Goal: Information Seeking & Learning: Find specific fact

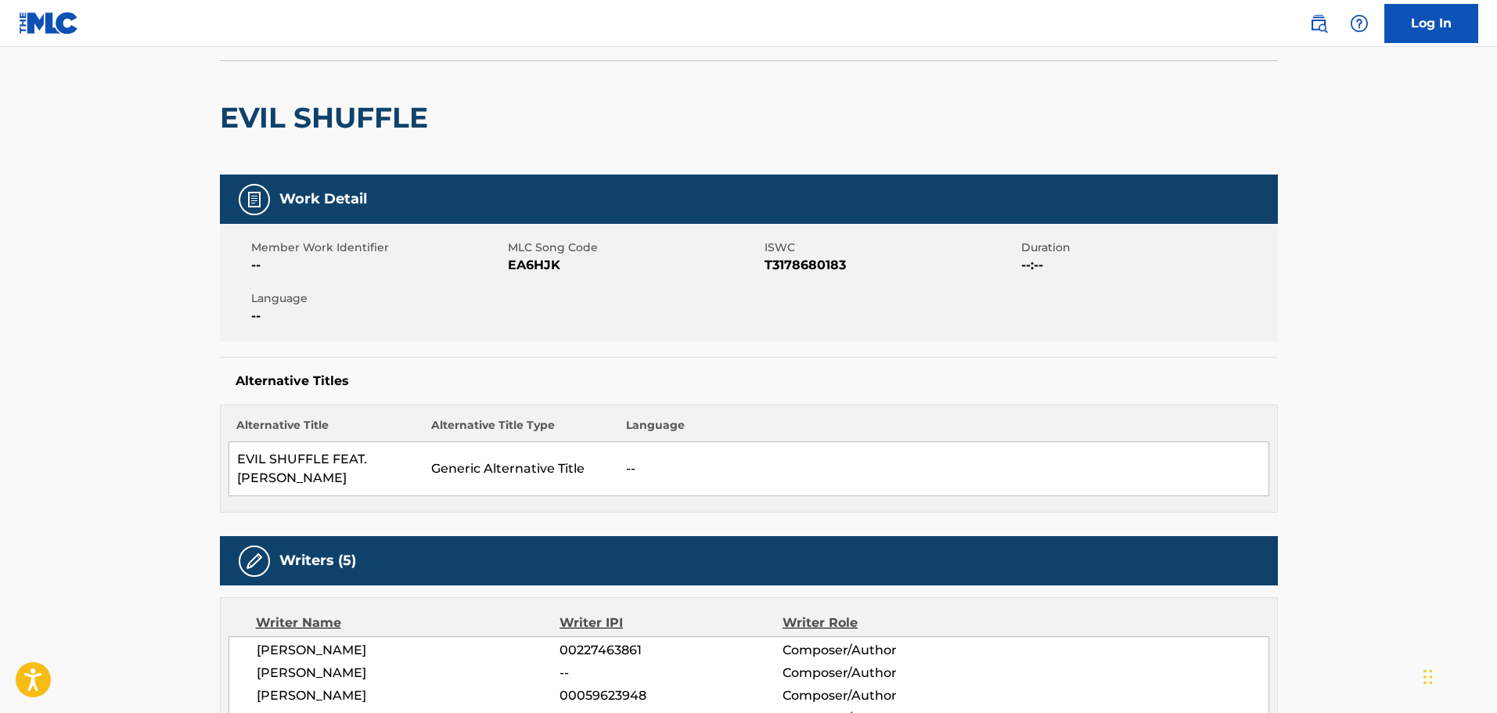
scroll to position [78, 0]
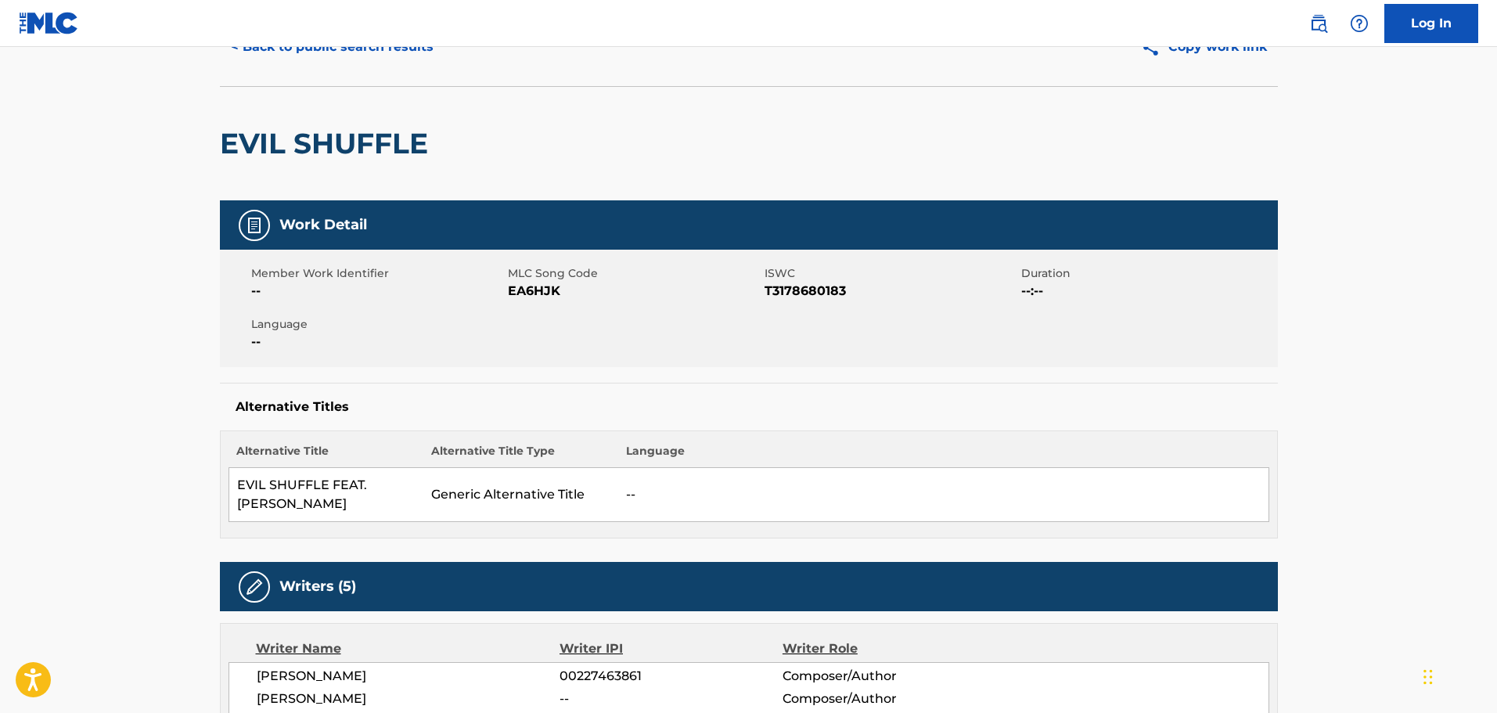
click at [356, 146] on h2 "EVIL SHUFFLE" at bounding box center [328, 143] width 216 height 35
click at [355, 59] on button "< Back to public search results" at bounding box center [332, 46] width 225 height 39
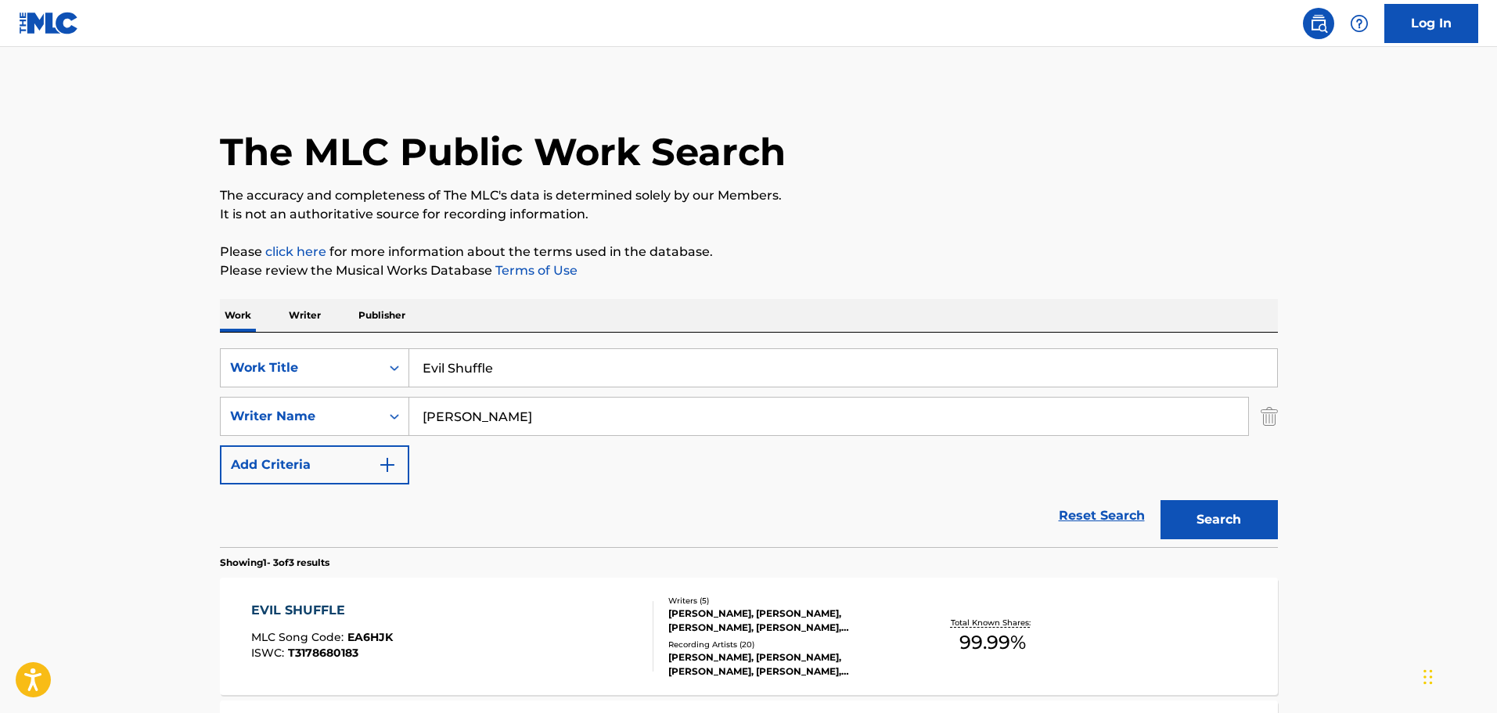
click at [498, 358] on input "Evil Shuffle" at bounding box center [843, 368] width 868 height 38
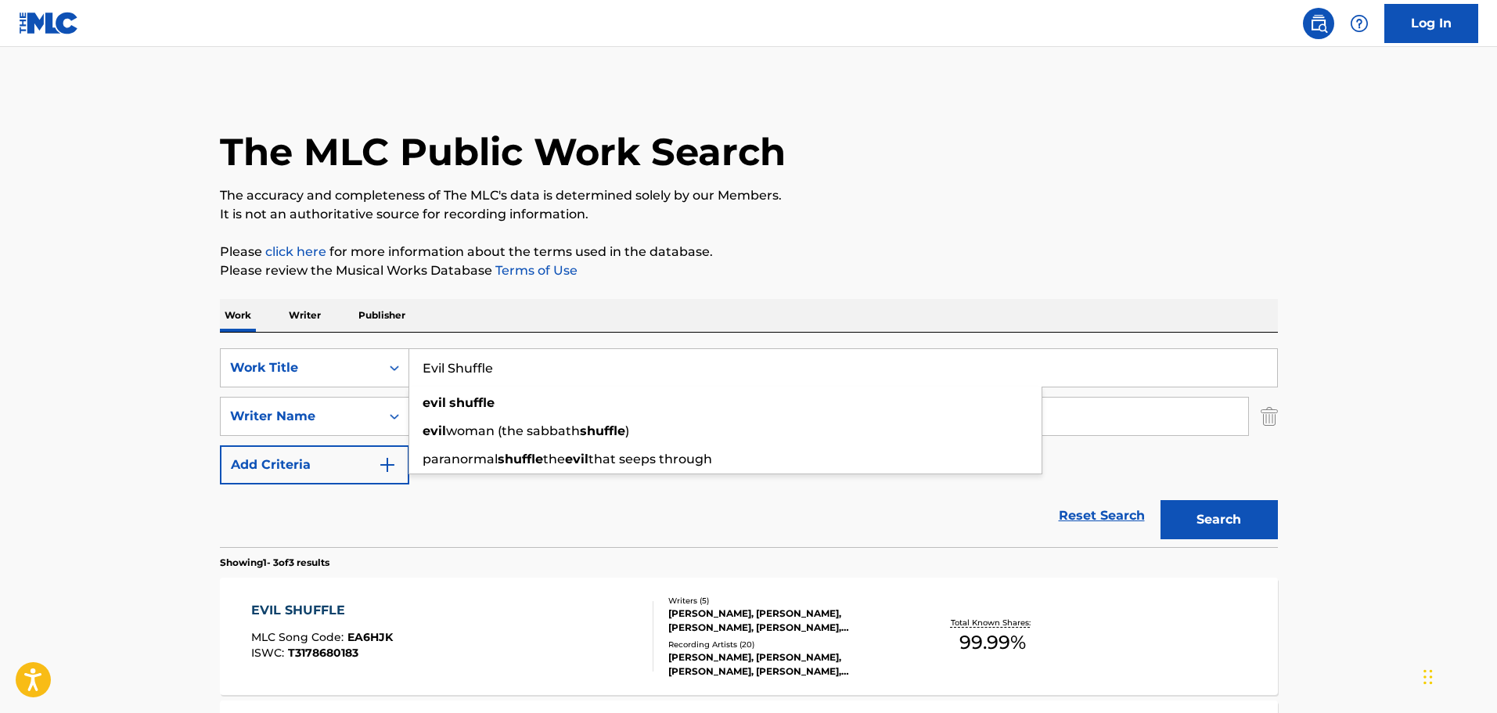
click at [498, 358] on input "Evil Shuffle" at bounding box center [843, 368] width 868 height 38
paste input "A Thing Called Lov"
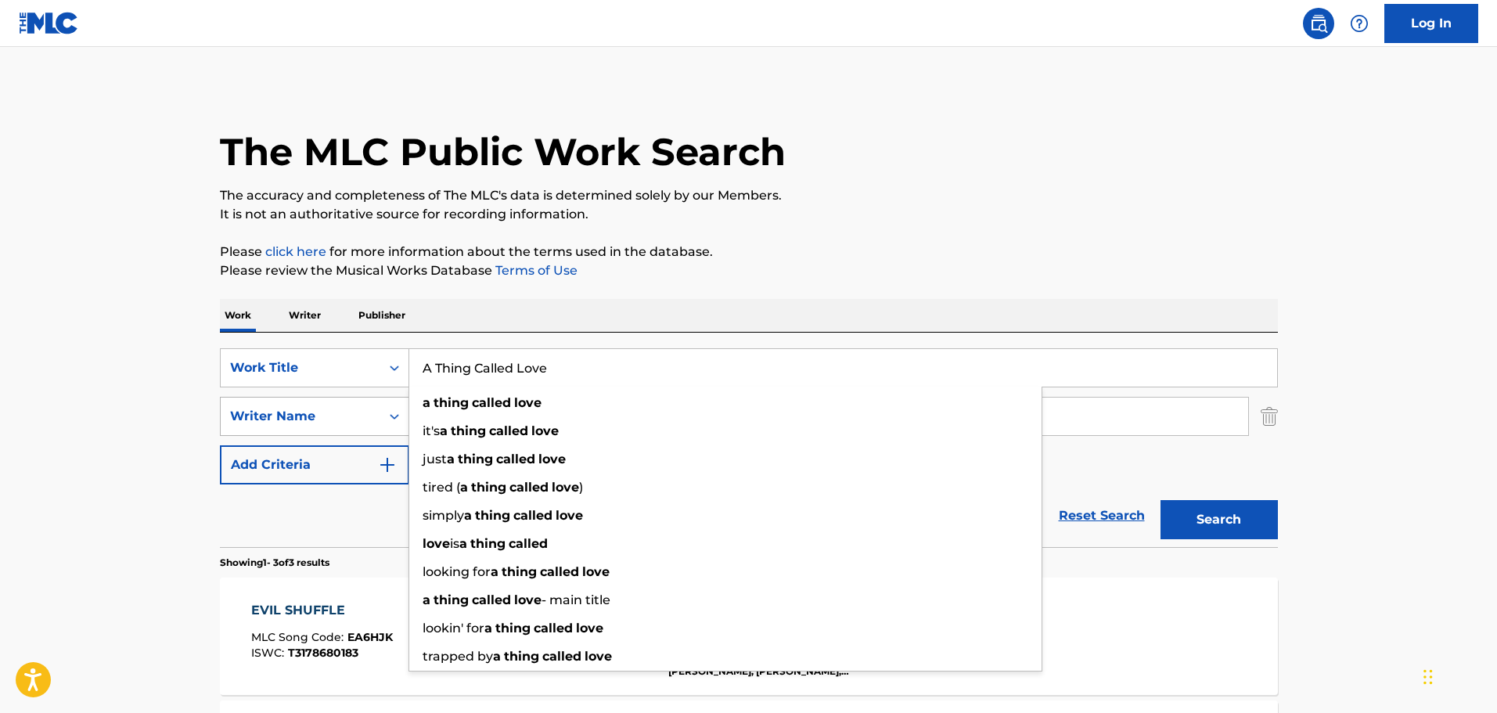
type input "A Thing Called Love"
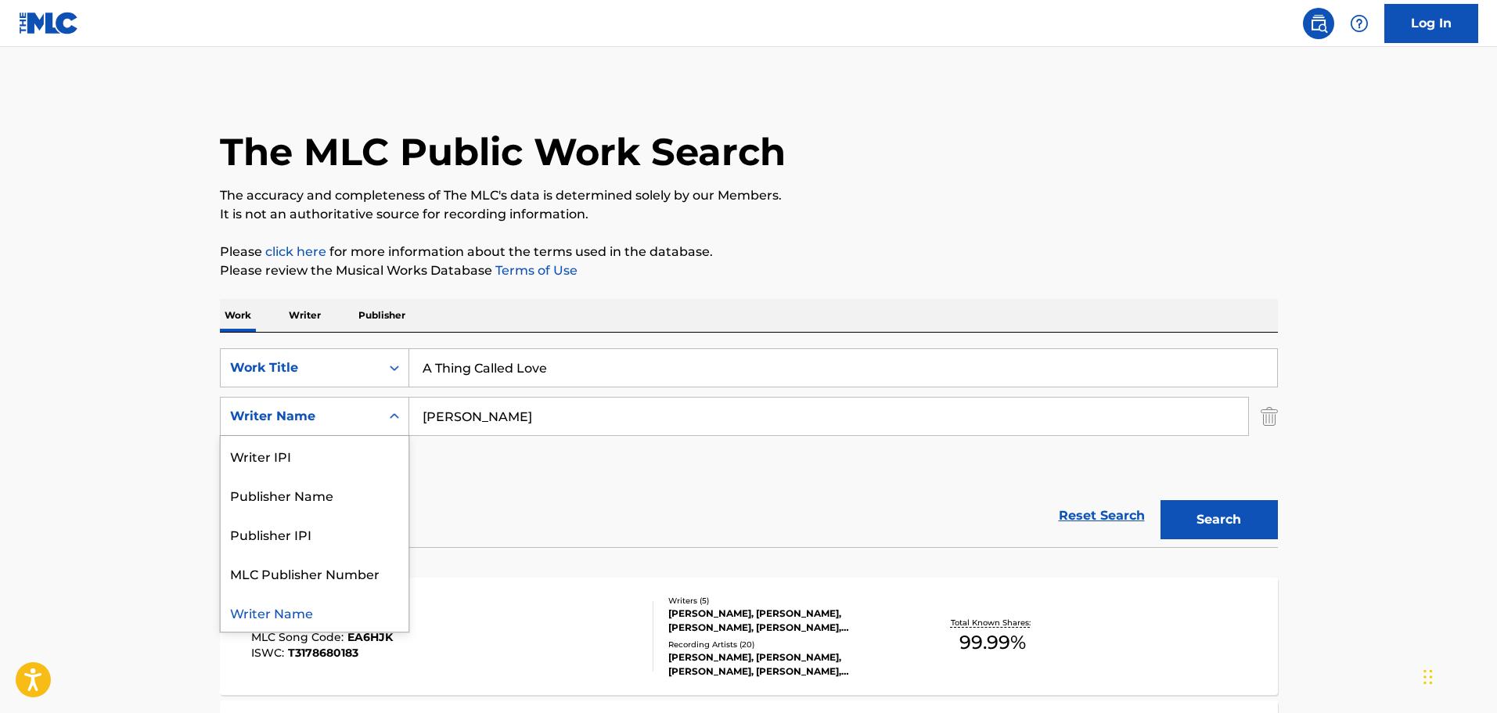
click at [223, 423] on div "Writer Name" at bounding box center [301, 416] width 160 height 30
click at [481, 446] on div "SearchWithCriteria94ab3a5a-6cc7-4dca-9a57-6ae9daedcdff Work Title A Thing Calle…" at bounding box center [749, 416] width 1058 height 136
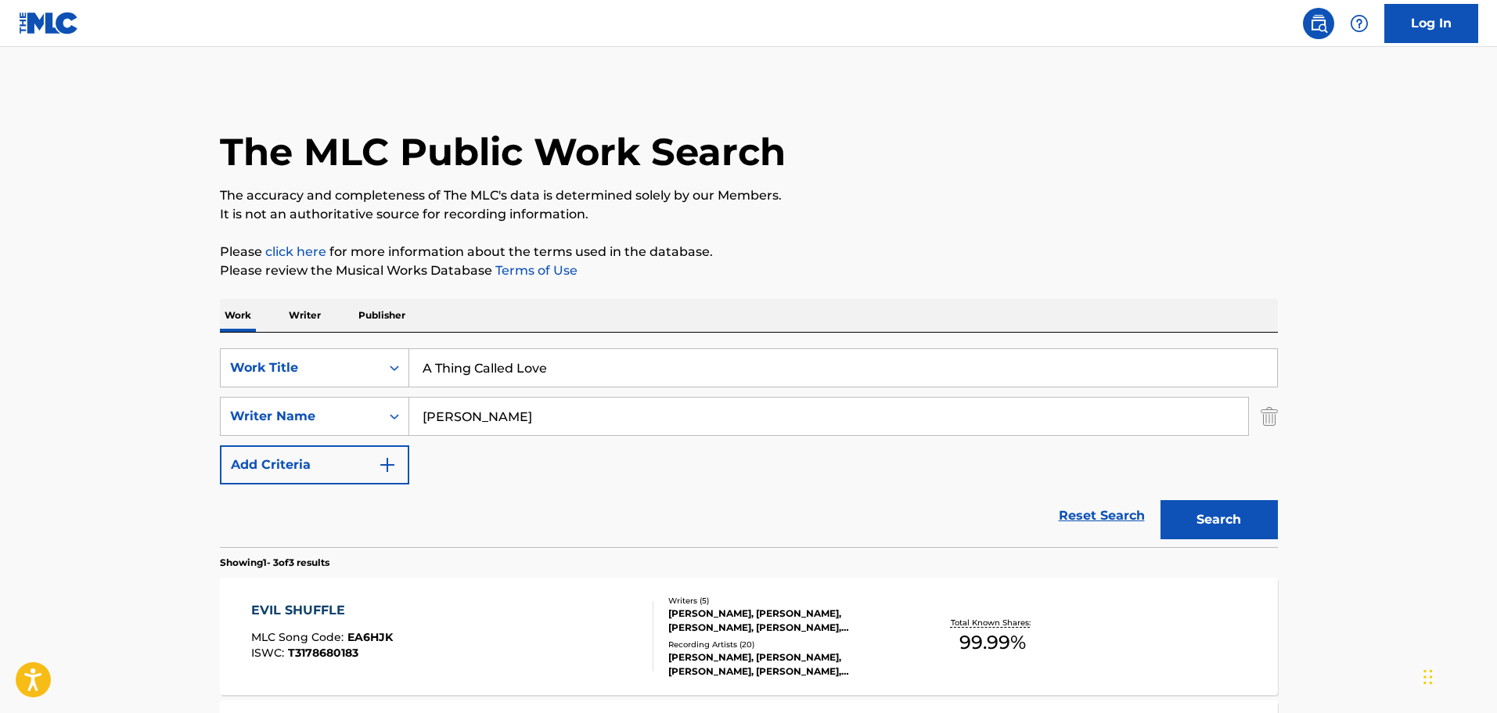
click at [477, 421] on input "[PERSON_NAME]" at bounding box center [828, 416] width 839 height 38
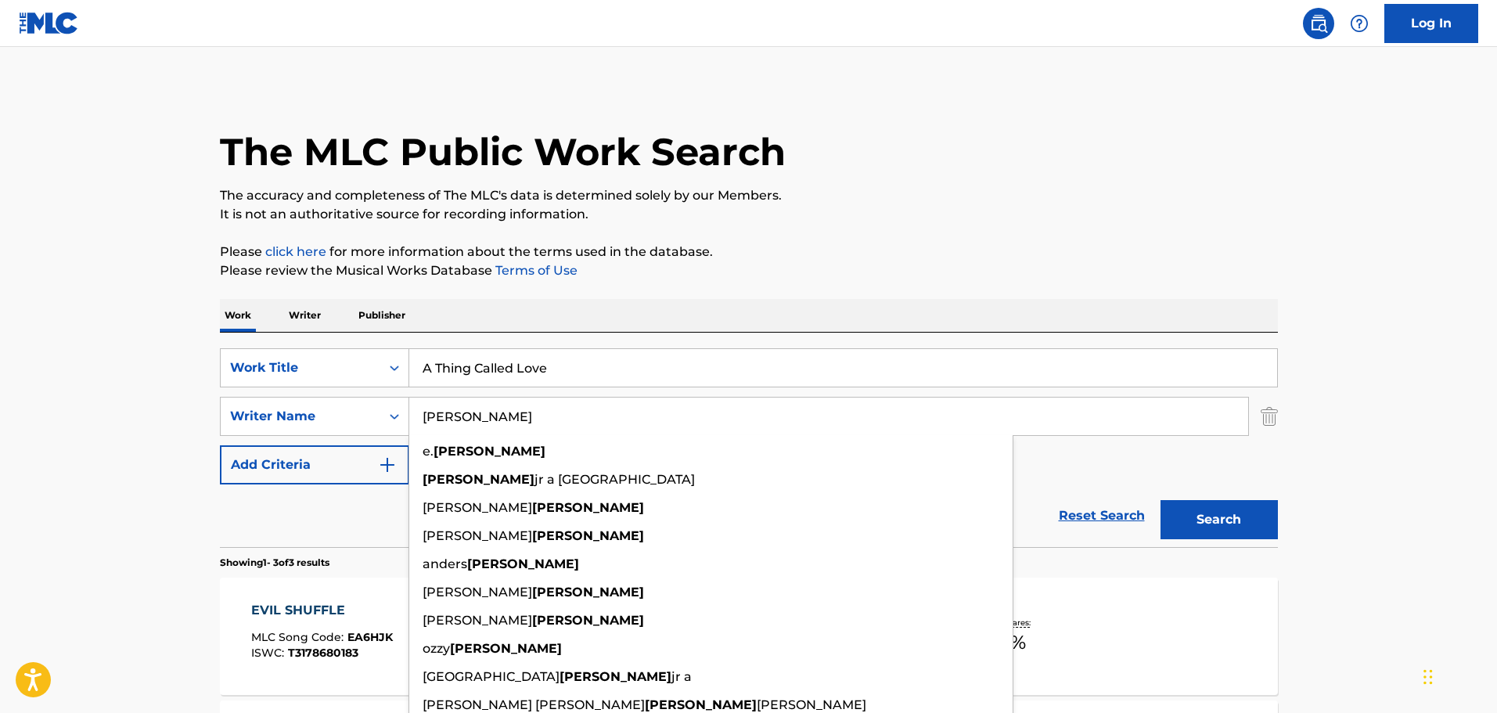
click at [476, 421] on input "[PERSON_NAME]" at bounding box center [828, 416] width 839 height 38
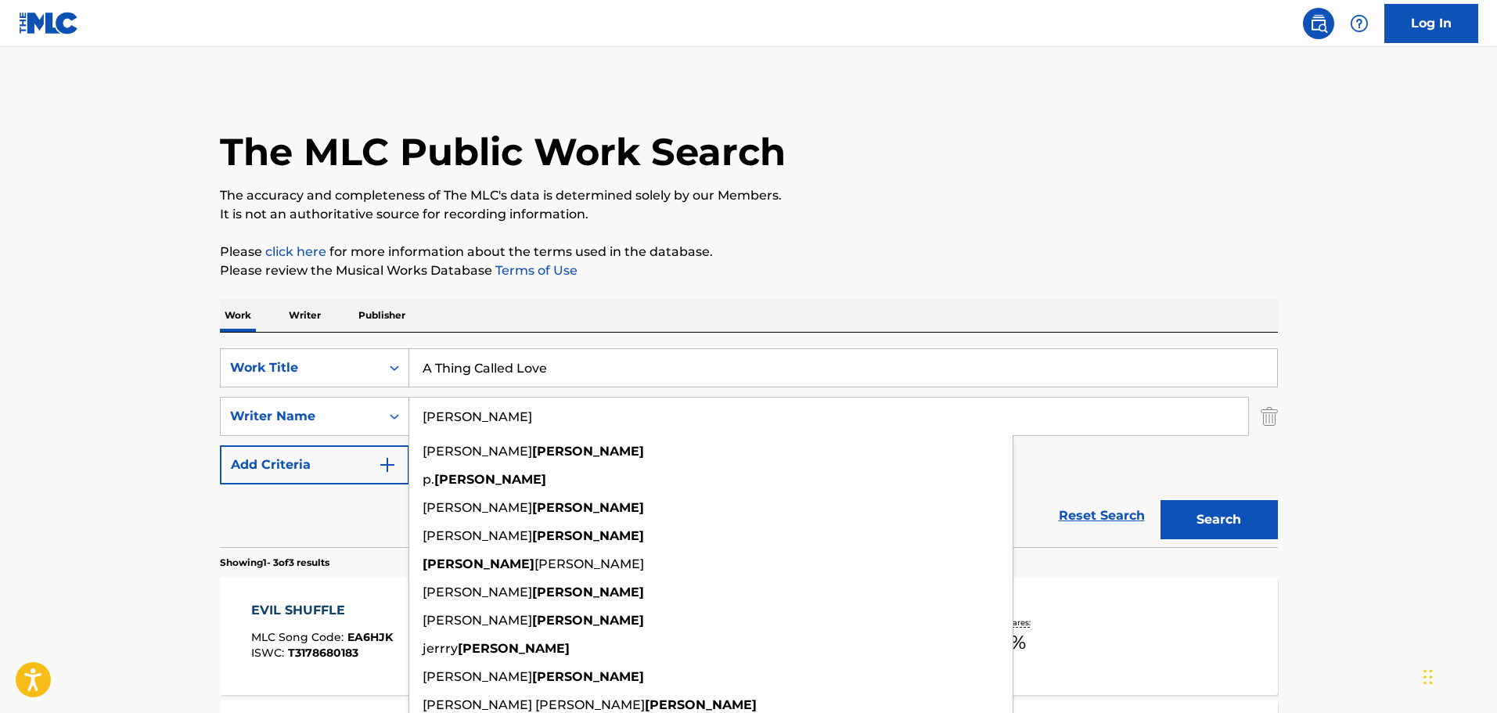
type input "[PERSON_NAME]"
click at [1264, 473] on div "SearchWithCriteria94ab3a5a-6cc7-4dca-9a57-6ae9daedcdff Work Title A Thing Calle…" at bounding box center [749, 416] width 1058 height 136
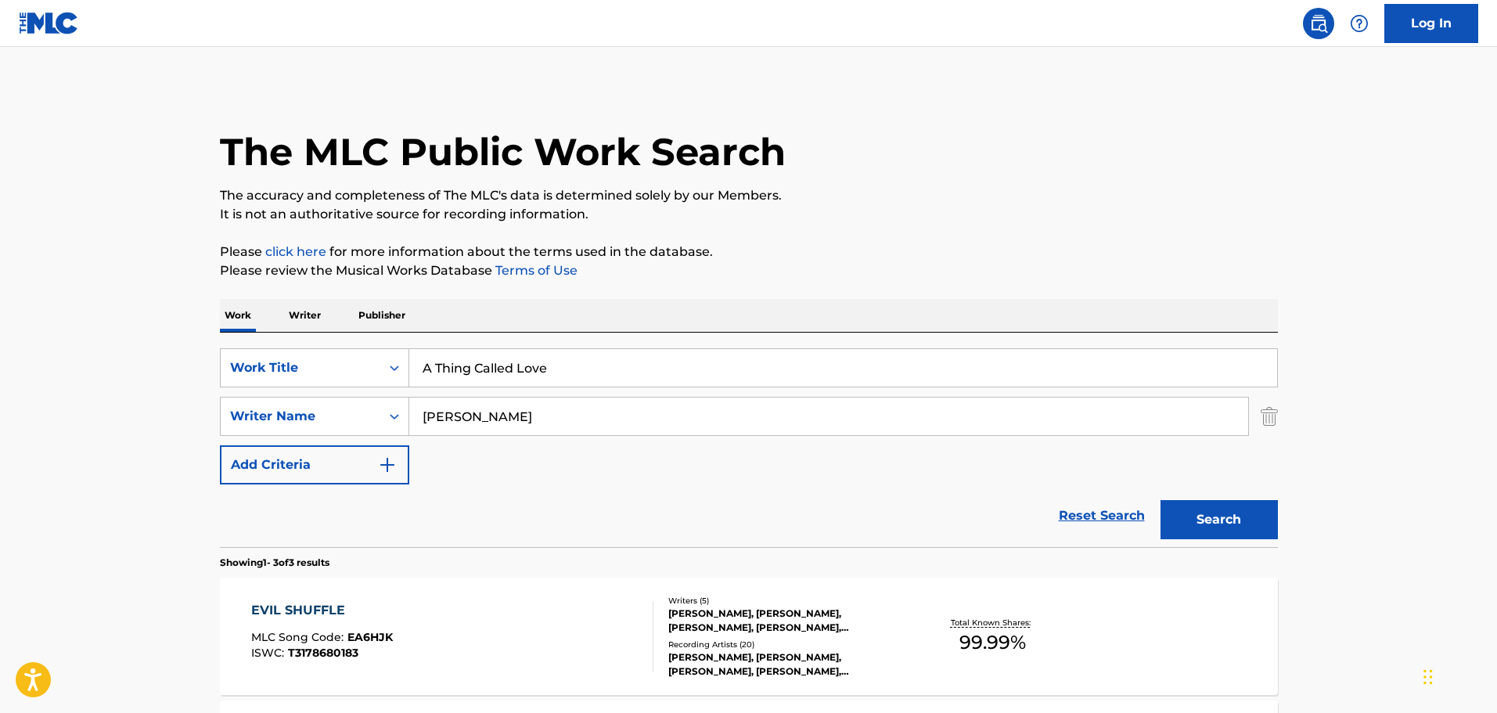
click at [1211, 522] on button "Search" at bounding box center [1218, 519] width 117 height 39
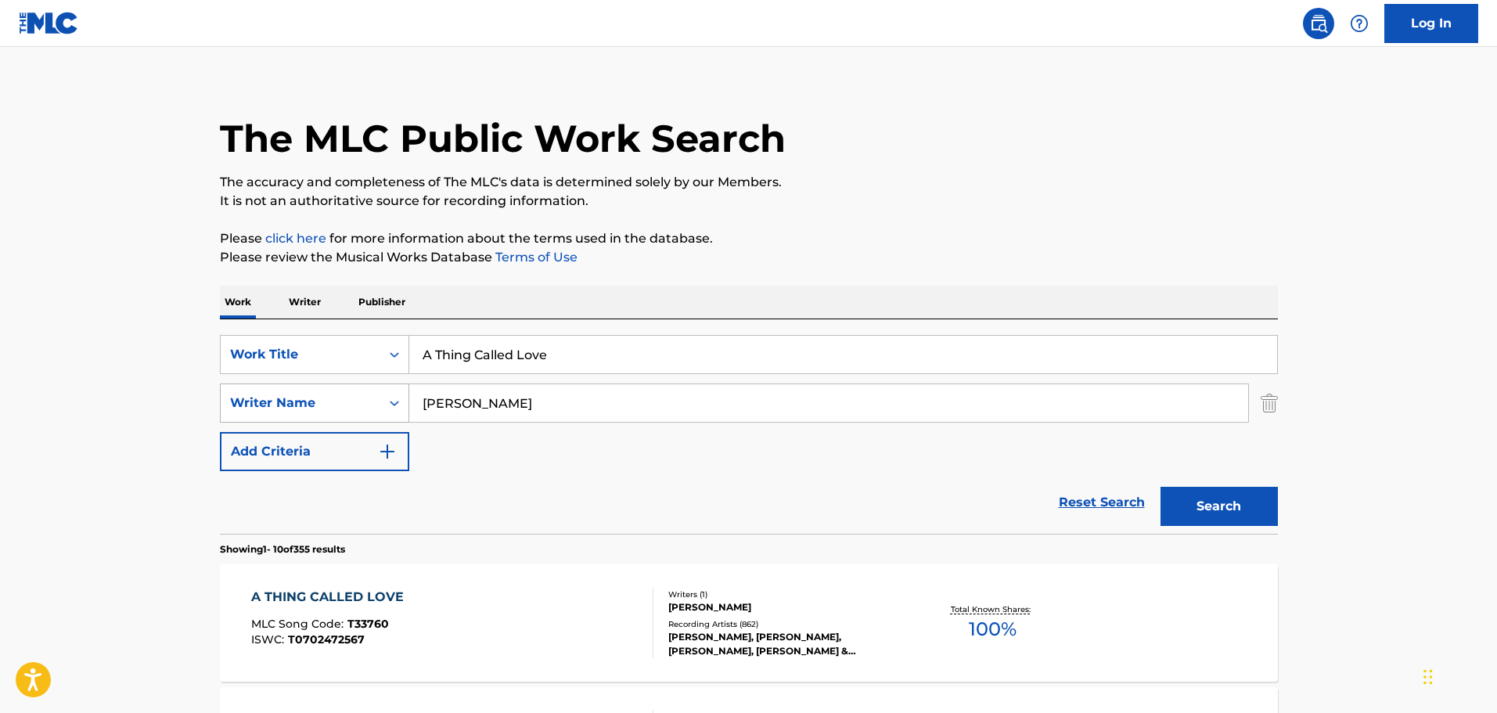
scroll to position [17, 0]
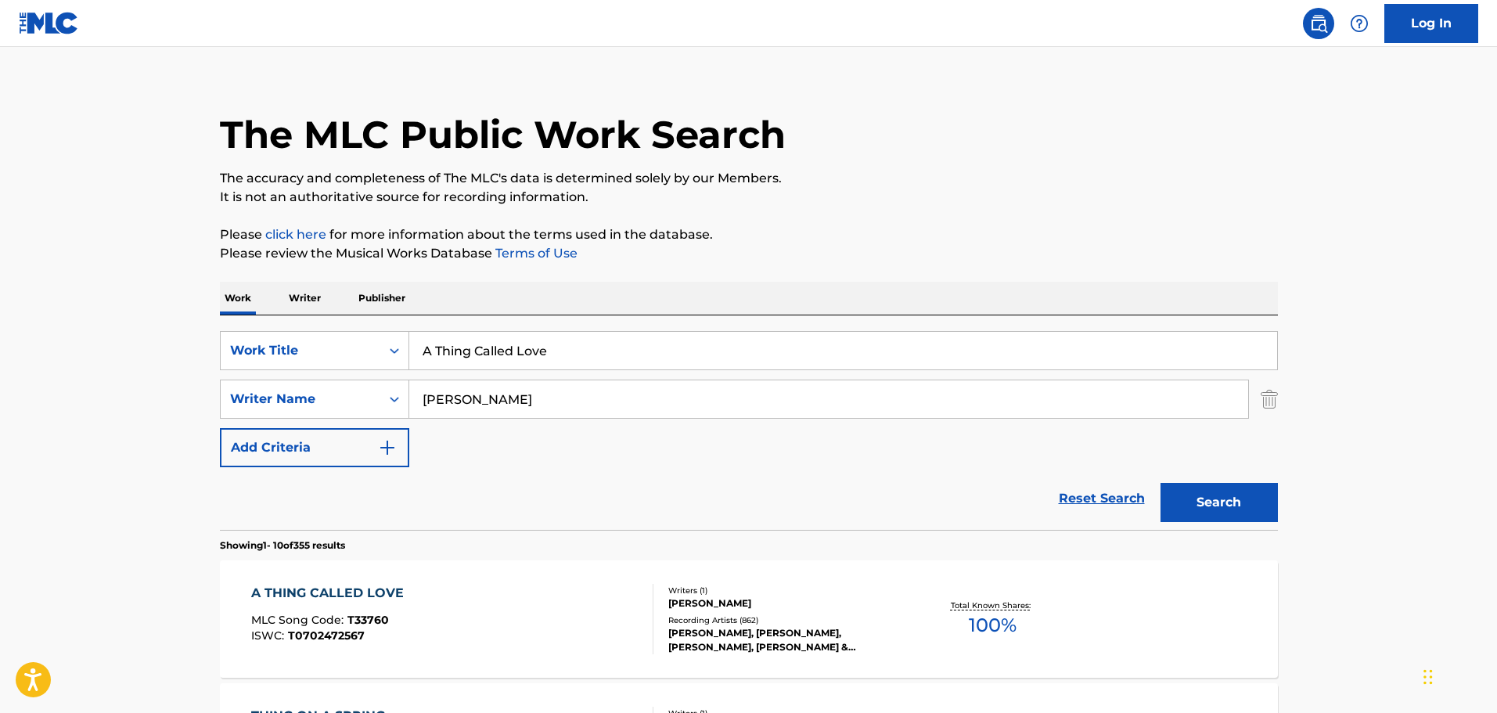
click at [367, 570] on div "A THING CALLED LOVE MLC Song Code : T33760 ISWC : T0702472567 Writers ( 1 ) [PE…" at bounding box center [749, 618] width 1058 height 117
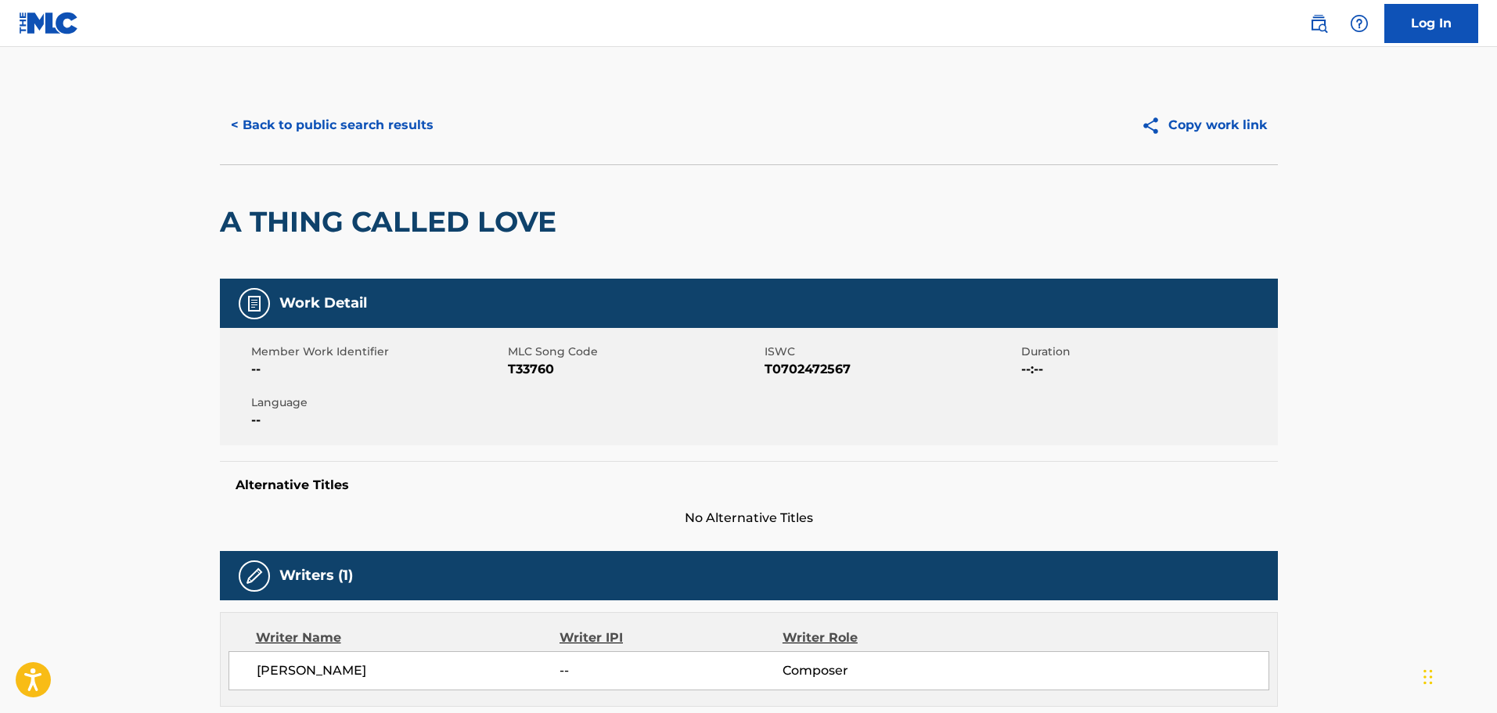
click at [359, 117] on button "< Back to public search results" at bounding box center [332, 125] width 225 height 39
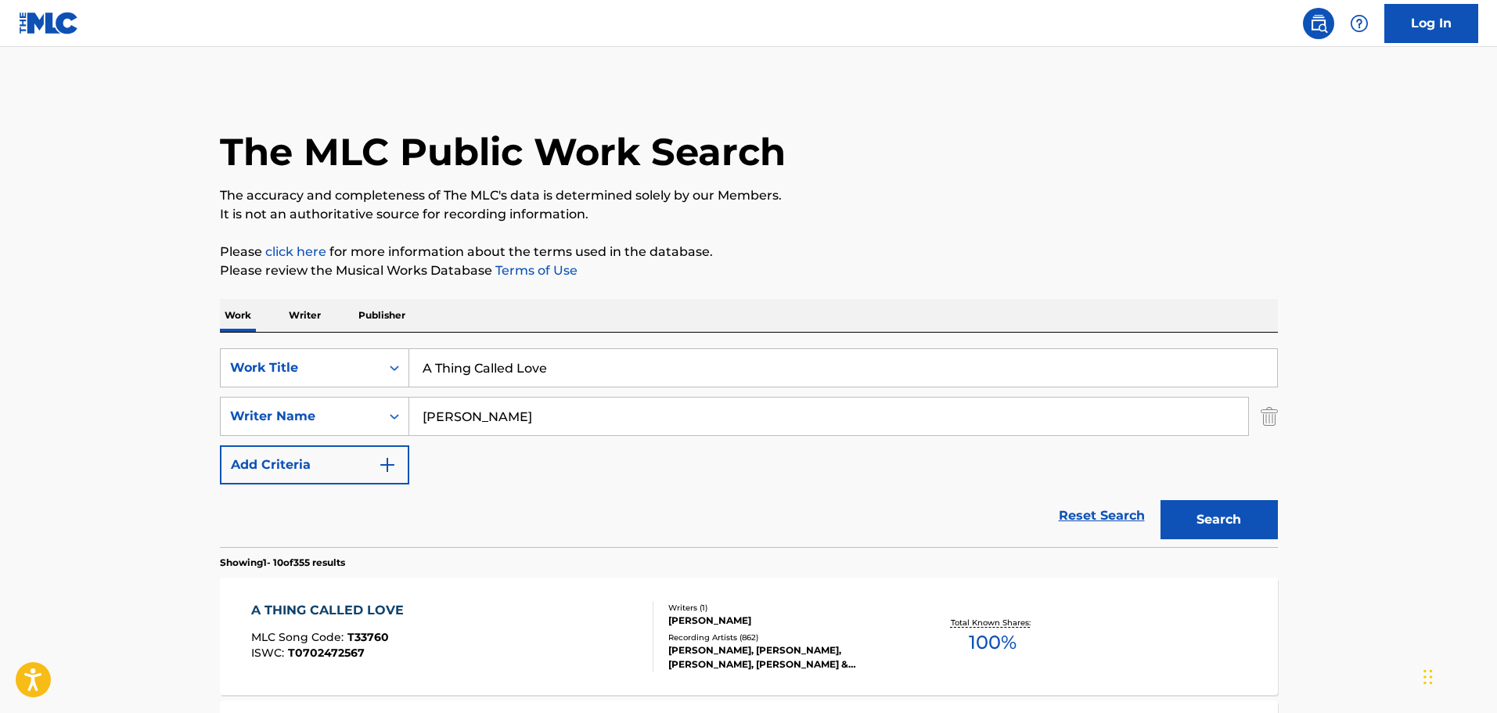
click at [501, 371] on input "A Thing Called Love" at bounding box center [843, 368] width 868 height 38
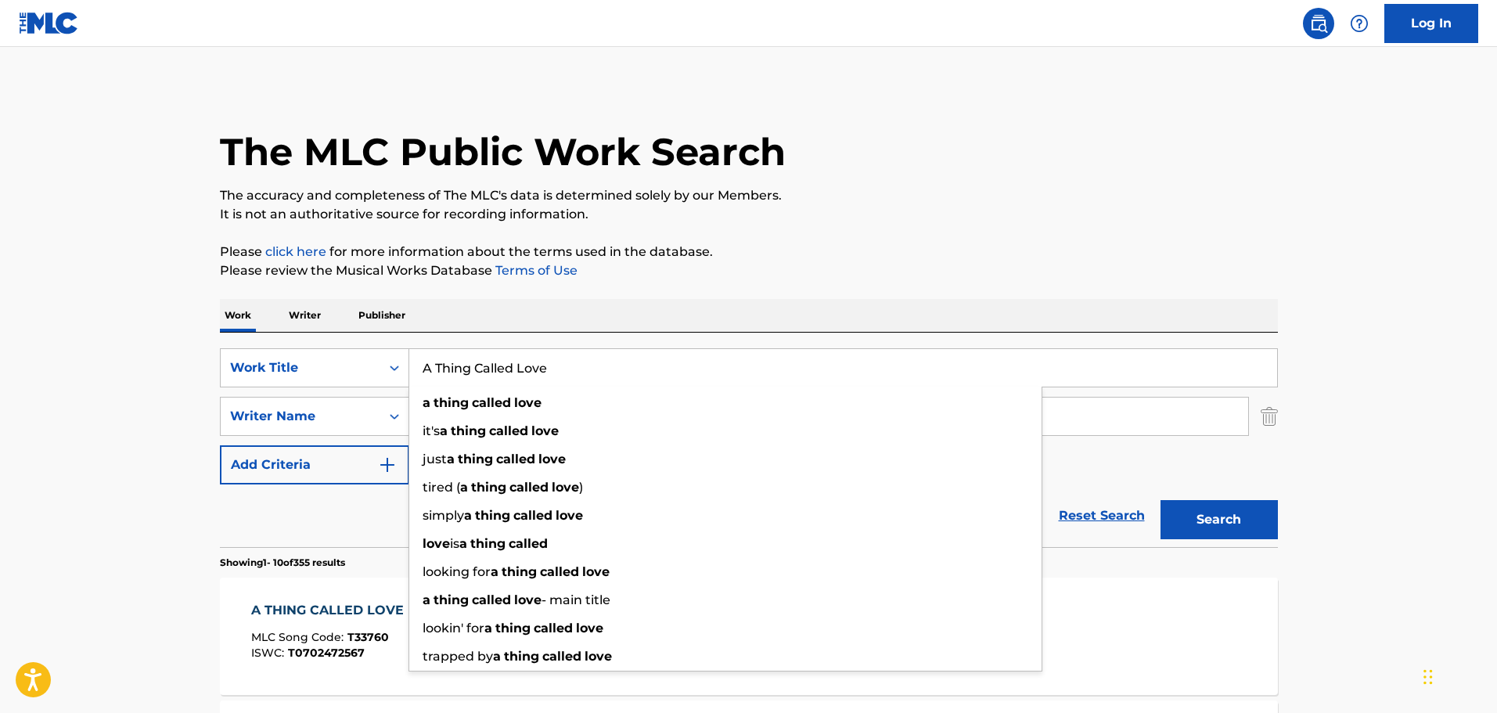
click at [501, 371] on input "A Thing Called Love" at bounding box center [843, 368] width 868 height 38
paste input "Snowball"
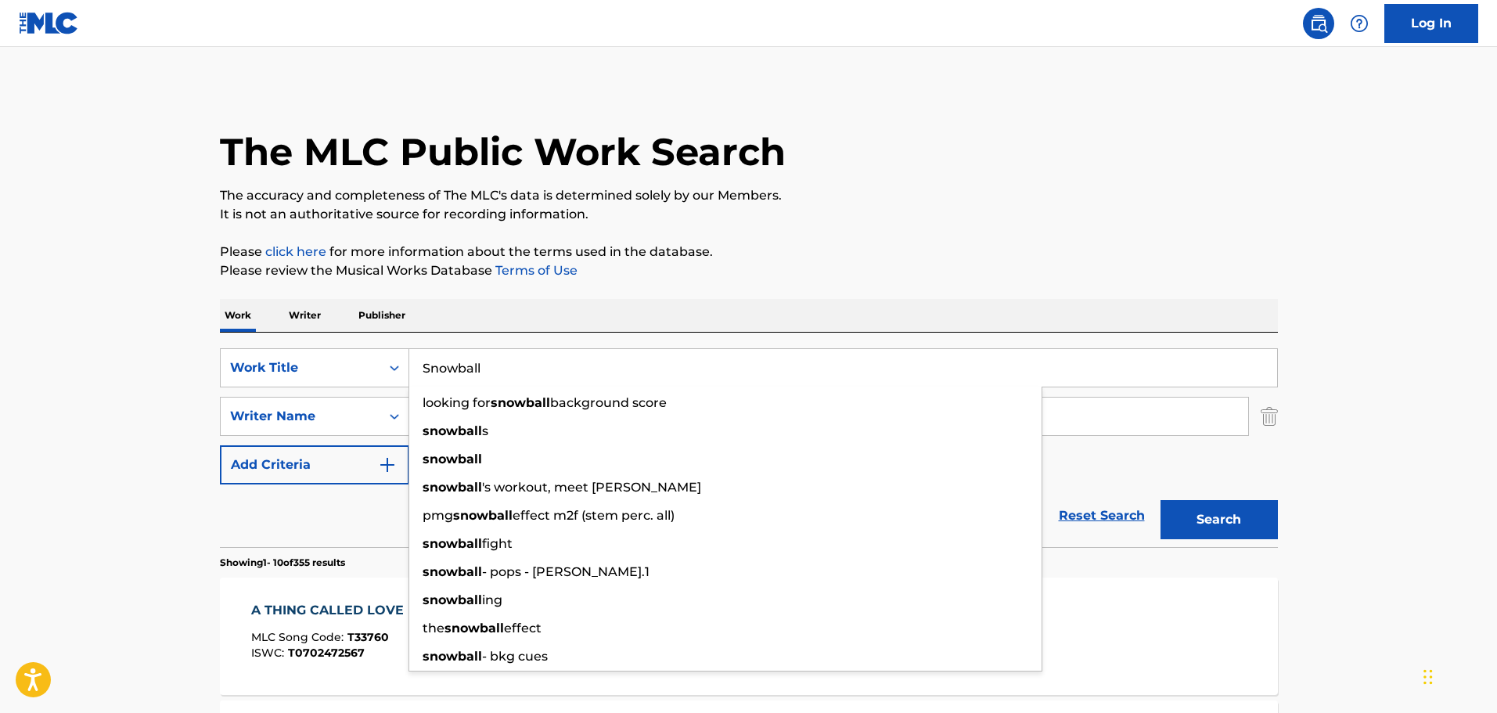
type input "Snowball"
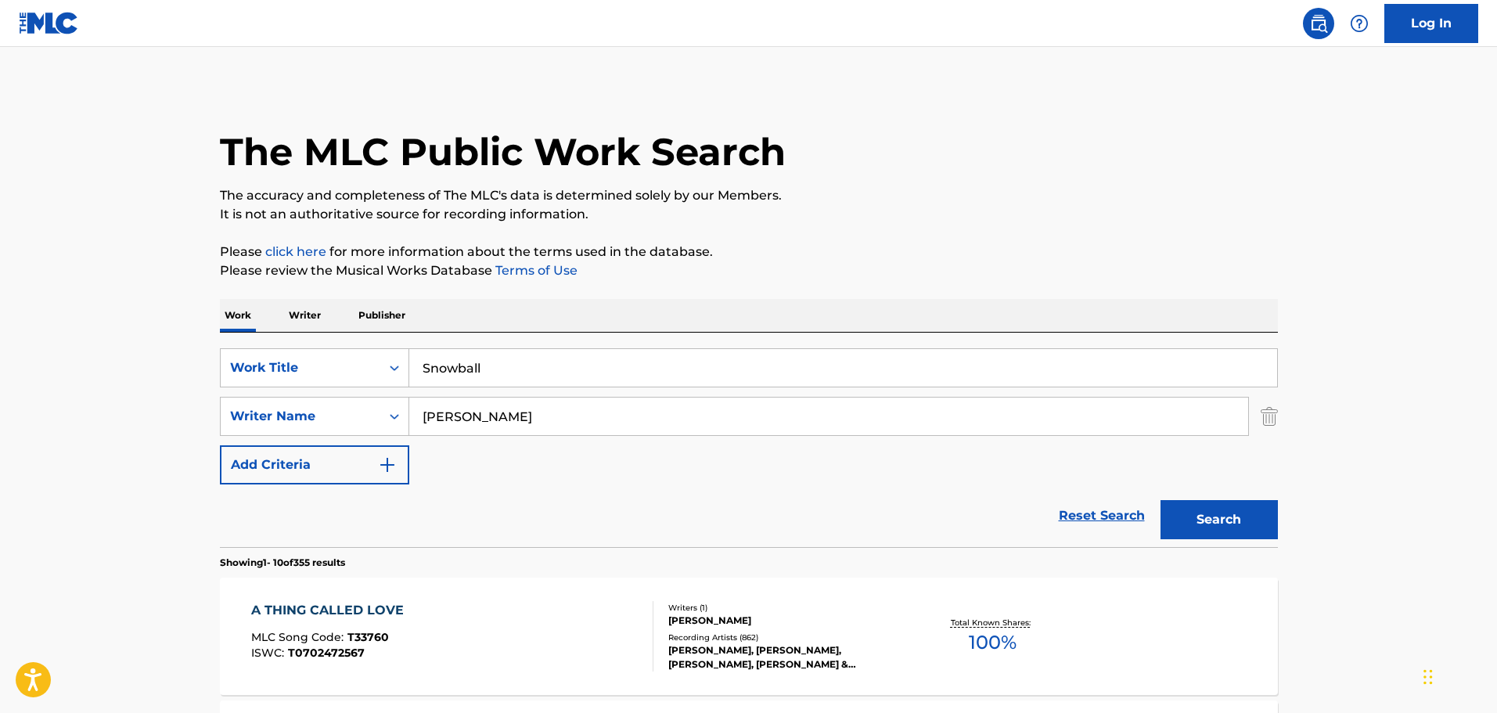
click at [432, 406] on input "[PERSON_NAME]" at bounding box center [828, 416] width 839 height 38
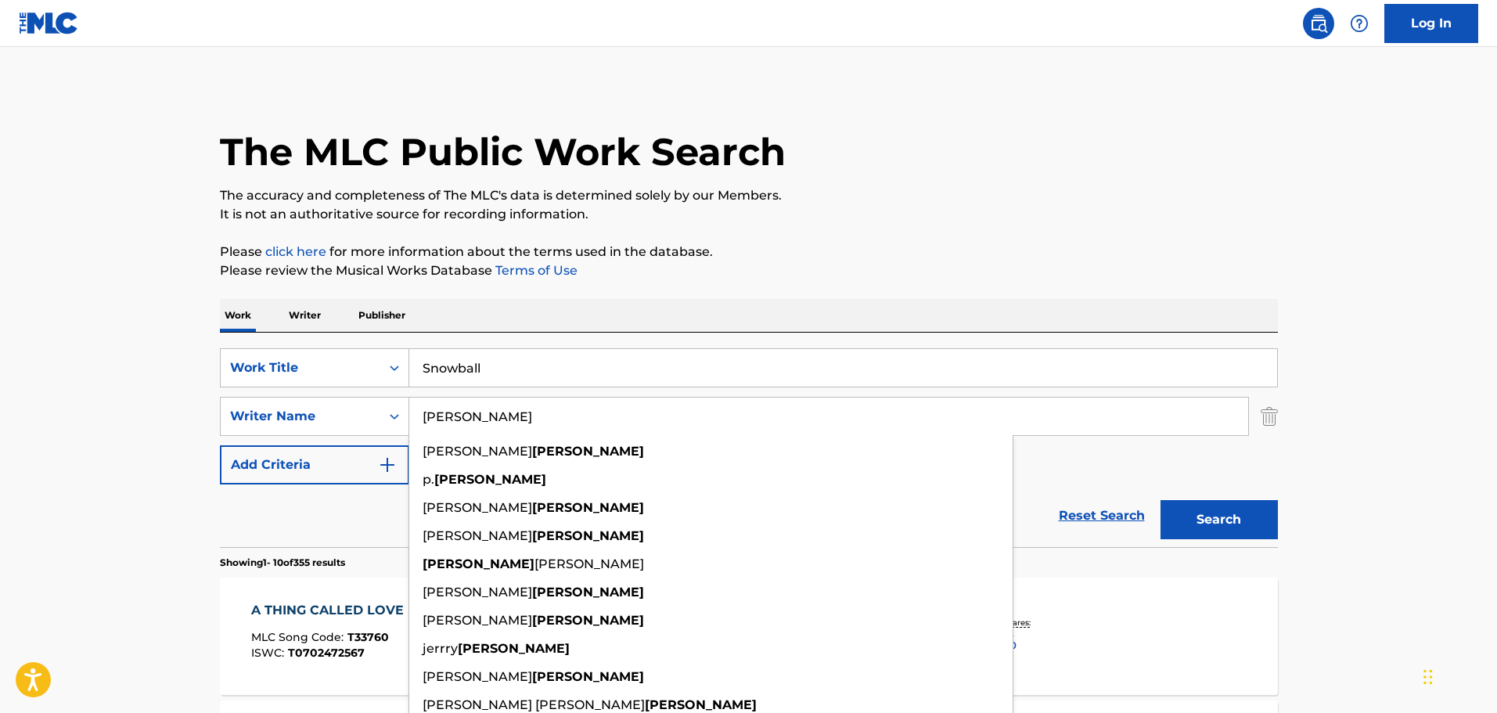
click at [432, 406] on input "[PERSON_NAME]" at bounding box center [828, 416] width 839 height 38
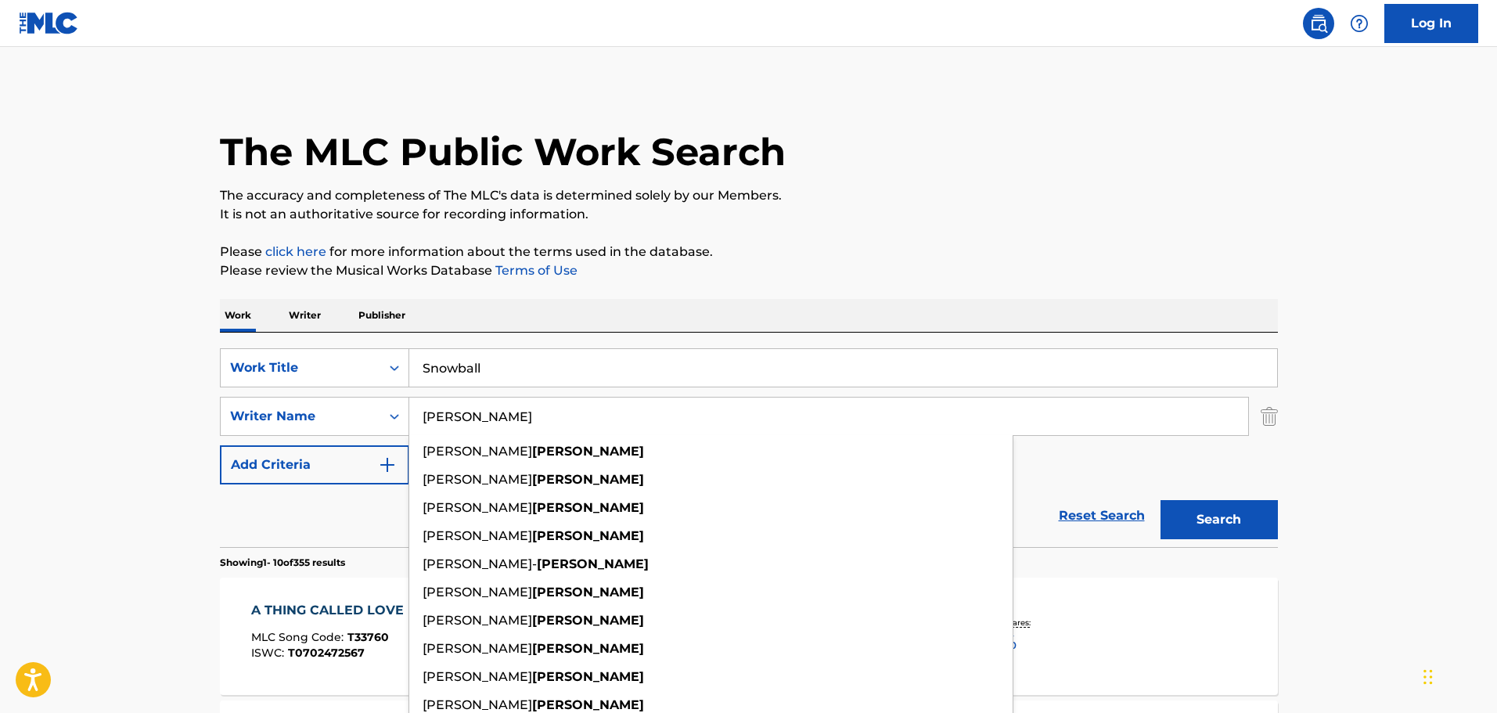
type input "[PERSON_NAME]"
click at [1160, 500] on button "Search" at bounding box center [1218, 519] width 117 height 39
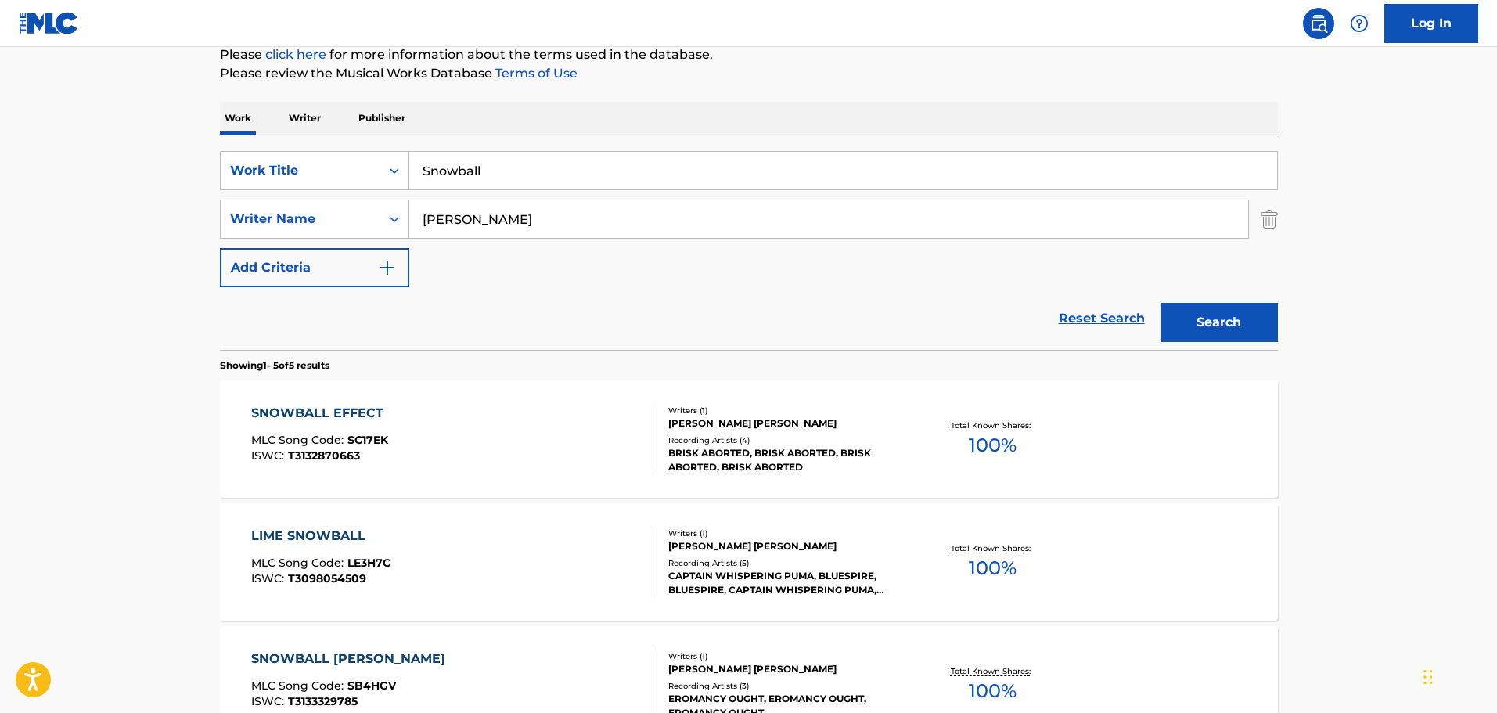
scroll to position [235, 0]
